Goal: Find specific page/section: Find specific page/section

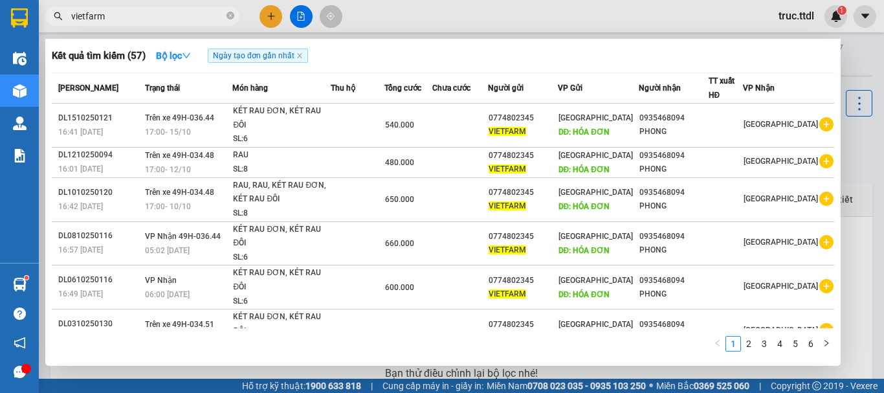
click at [193, 17] on input "vietfarm" at bounding box center [147, 16] width 153 height 14
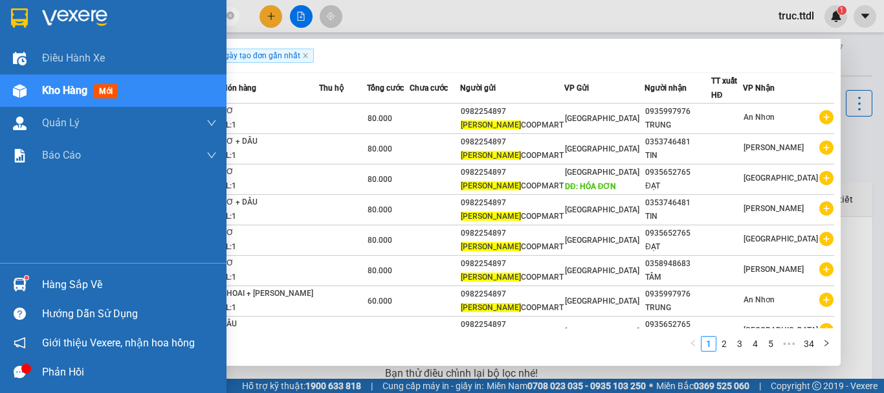
drag, startPoint x: 175, startPoint y: 15, endPoint x: 17, endPoint y: 14, distance: 158.0
click at [17, 14] on section "Kết quả [PERSON_NAME] ( 335 ) Bộ lọc Ngày tạo [PERSON_NAME] nhất Mã ĐH Trạng th…" at bounding box center [442, 196] width 884 height 393
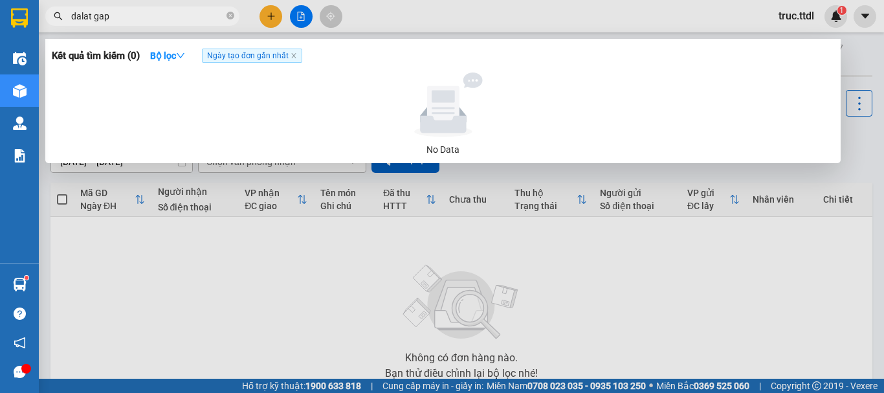
drag, startPoint x: 91, startPoint y: 17, endPoint x: 15, endPoint y: 26, distance: 76.9
click at [15, 26] on section "Kết quả [PERSON_NAME] ( 0 ) Bộ lọc Ngày tạo [PERSON_NAME] nhất No Data dalat ga…" at bounding box center [442, 196] width 884 height 393
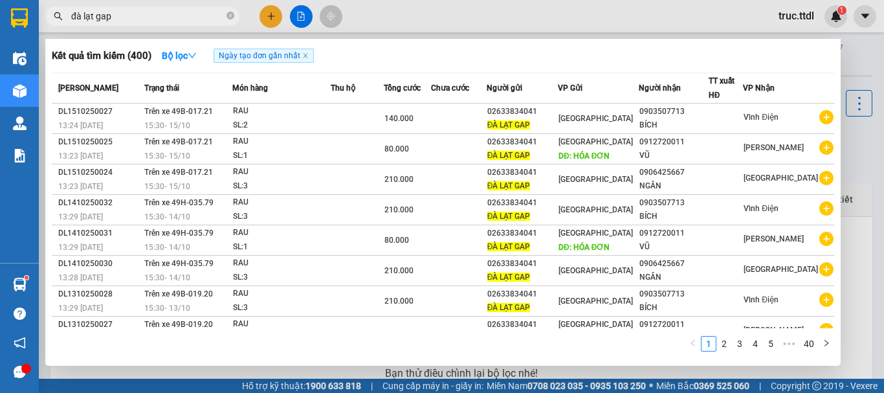
type input "đà lạt gap"
